Goal: Information Seeking & Learning: Learn about a topic

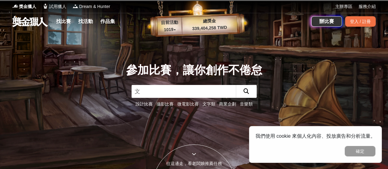
type input "文學"
click button "submit" at bounding box center [246, 91] width 21 height 13
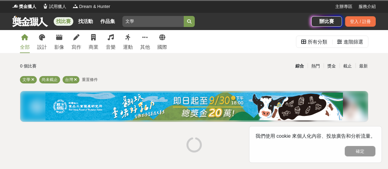
drag, startPoint x: 362, startPoint y: 152, endPoint x: 354, endPoint y: 152, distance: 8.6
click at [362, 152] on button "確定" at bounding box center [360, 151] width 31 height 10
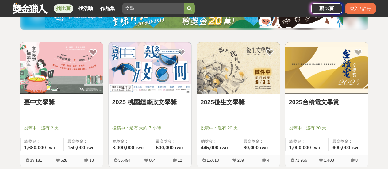
scroll to position [123, 0]
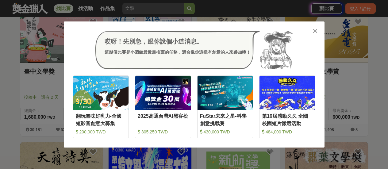
click at [316, 30] on icon at bounding box center [315, 31] width 5 height 6
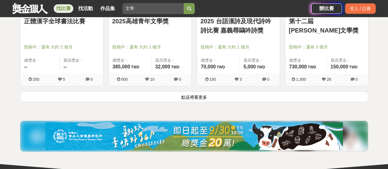
scroll to position [859, 0]
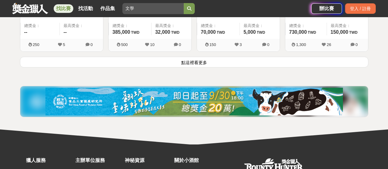
click at [249, 62] on button "點這裡看更多" at bounding box center [194, 62] width 349 height 11
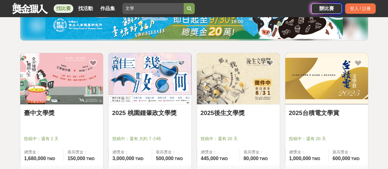
scroll to position [92, 0]
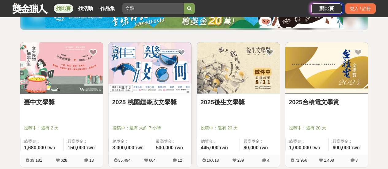
click at [316, 82] on img at bounding box center [326, 67] width 83 height 51
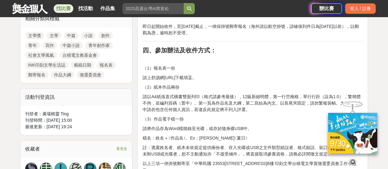
scroll to position [153, 0]
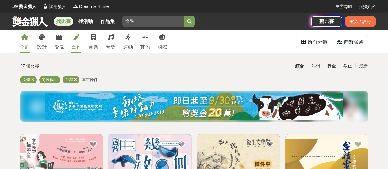
click at [78, 45] on div "寫作" at bounding box center [77, 47] width 10 height 7
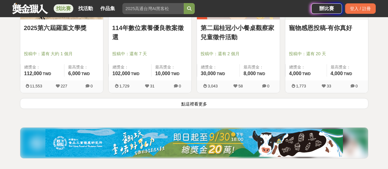
scroll to position [829, 0]
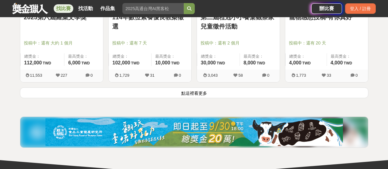
click at [185, 95] on button "點這裡看更多" at bounding box center [194, 92] width 349 height 11
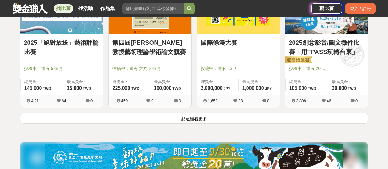
scroll to position [1596, 0]
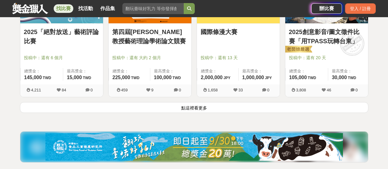
click at [206, 109] on button "點這裡看更多" at bounding box center [194, 107] width 349 height 11
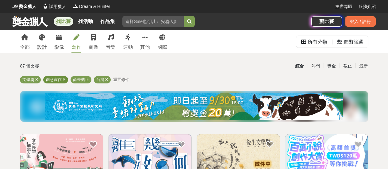
click at [64, 80] on icon at bounding box center [64, 80] width 3 height 4
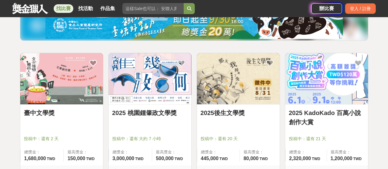
scroll to position [92, 0]
